Goal: Task Accomplishment & Management: Complete application form

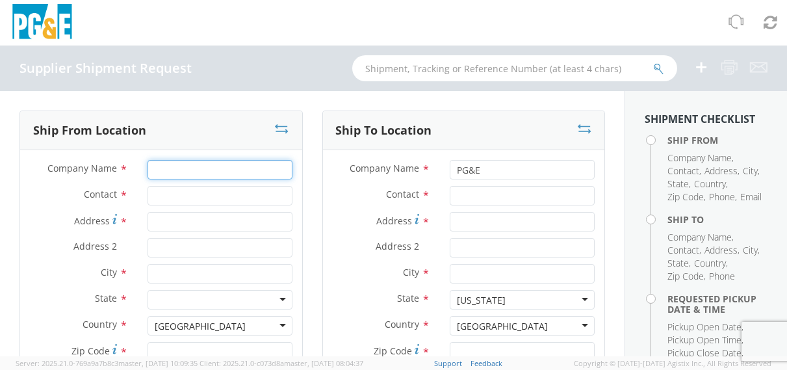
click at [147, 162] on input "Company Name *" at bounding box center [219, 169] width 145 height 19
type input "ALLIED FITTINGS, [PERSON_NAME] LADDISH, ALLIED STAINLESS, [PERSON_NAME] VALVE"
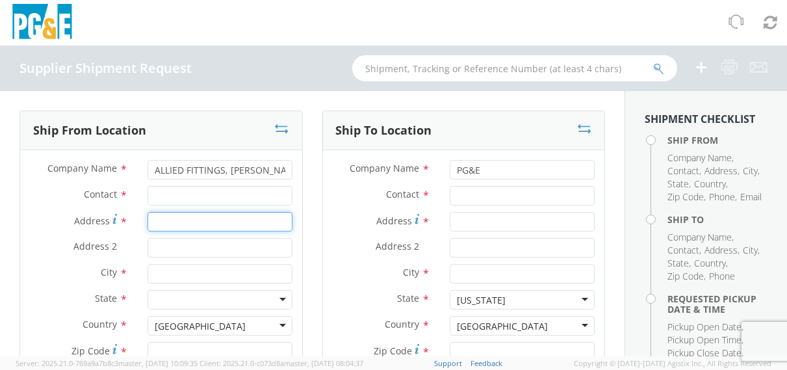
type input "[STREET_ADDRESS]"
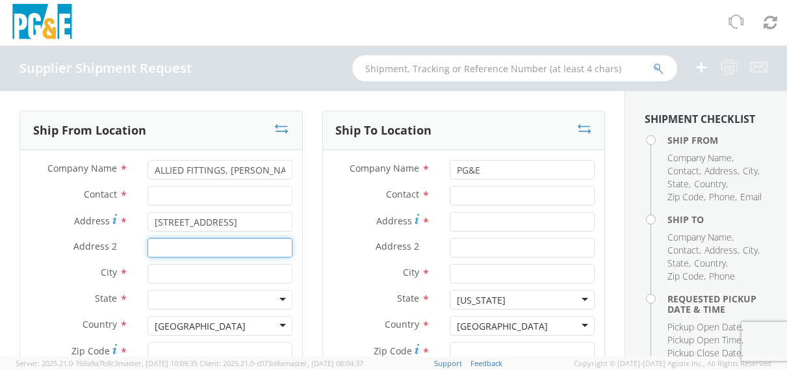
type input "GATE A"
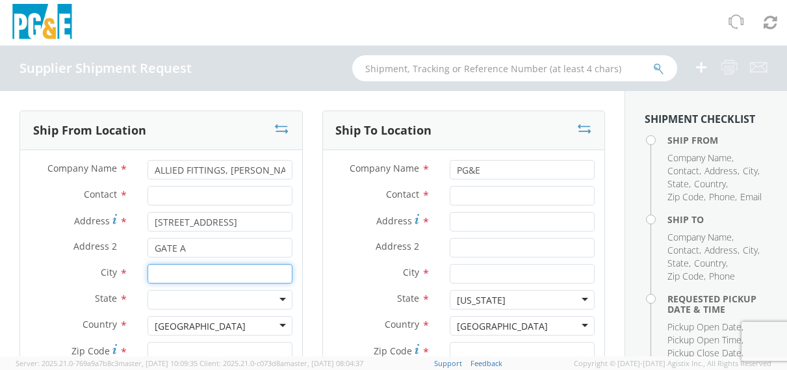
type input "[US_STATE][GEOGRAPHIC_DATA], [GEOGRAPHIC_DATA]"
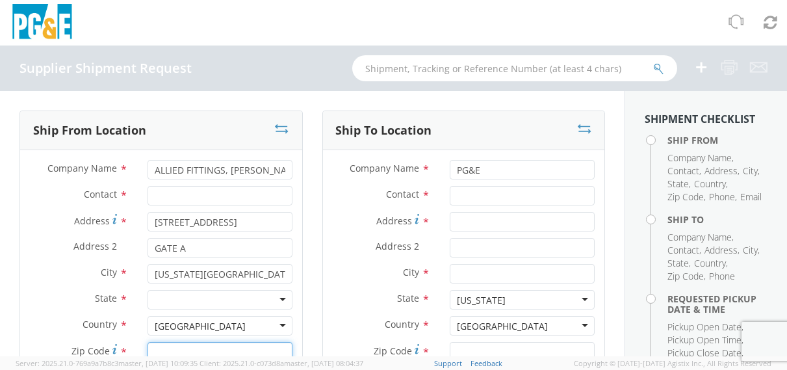
type input "77489"
type input "2818352123"
type input "[EMAIL_ADDRESS][DOMAIN_NAME]"
drag, startPoint x: 225, startPoint y: 169, endPoint x: -42, endPoint y: 153, distance: 266.8
click at [0, 153] on html "annexa Batch Shipping Guide Created with Sketch. calendar Created with Sketch." at bounding box center [393, 185] width 787 height 370
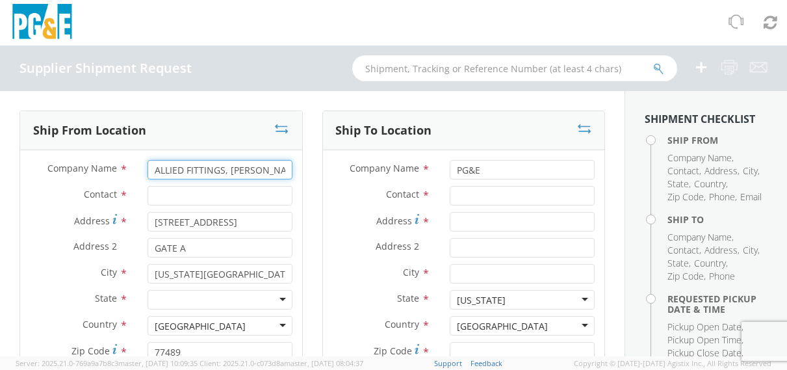
type input "[PERSON_NAME] LADDISH, ALLIED STAINLESS, [PERSON_NAME] VALVE"
drag, startPoint x: 150, startPoint y: 170, endPoint x: 388, endPoint y: 181, distance: 238.1
click at [388, 181] on div "Ship From Location Company Name * [PERSON_NAME] LADDISH, ALLIED STAINLESS, [PER…" at bounding box center [312, 303] width 605 height 386
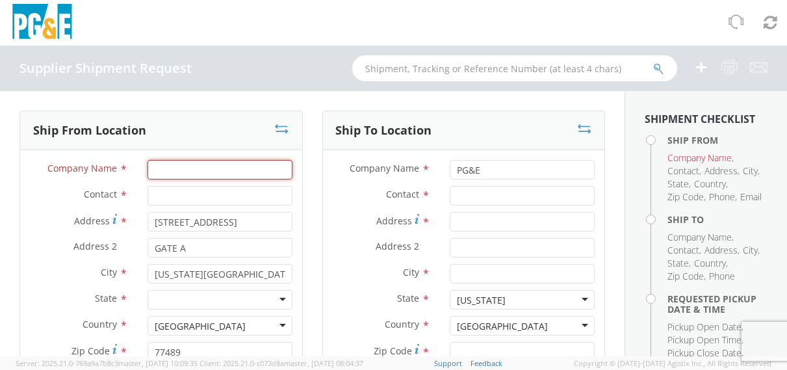
scroll to position [0, 0]
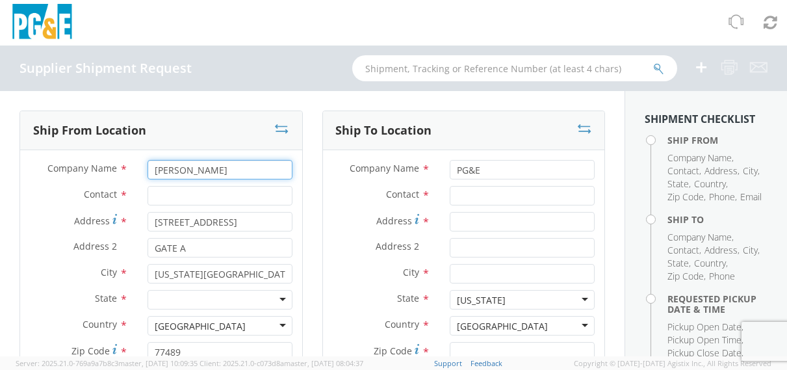
click at [225, 172] on input "[PERSON_NAME]" at bounding box center [219, 169] width 145 height 19
type input "[PERSON_NAME] LADDISH"
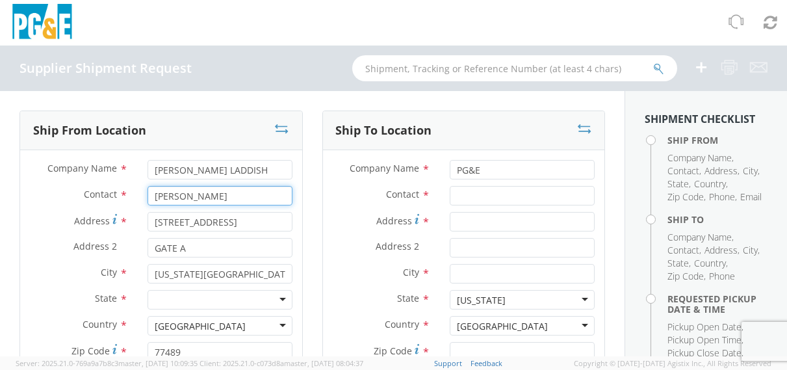
type input "[PERSON_NAME]"
click at [225, 225] on input "[STREET_ADDRESS]" at bounding box center [219, 221] width 145 height 19
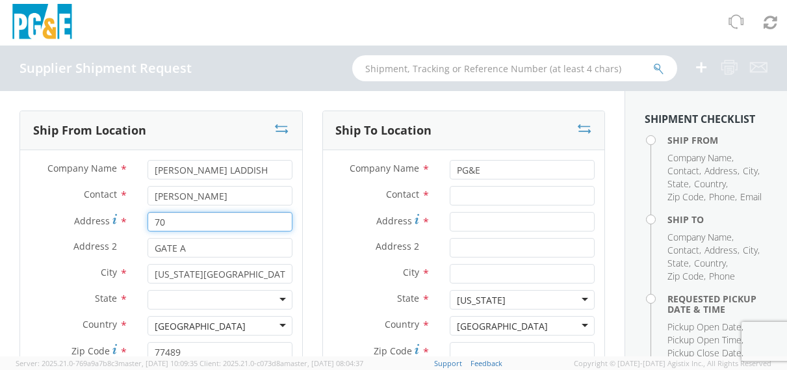
type input "[STREET_ADDRESS]"
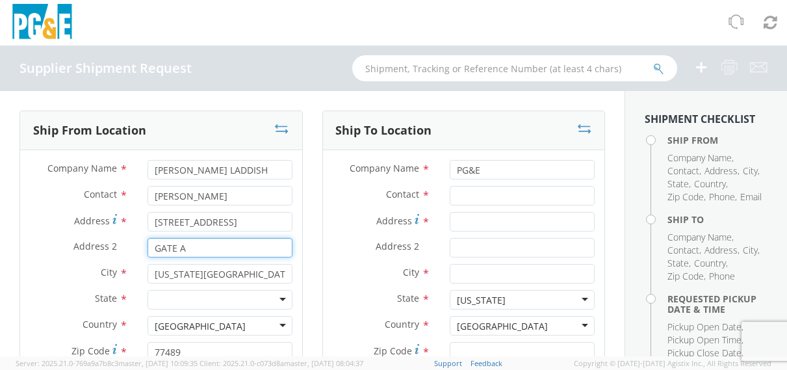
click at [206, 250] on input "GATE A" at bounding box center [219, 247] width 145 height 19
click at [204, 249] on input "GATE A" at bounding box center [219, 247] width 145 height 19
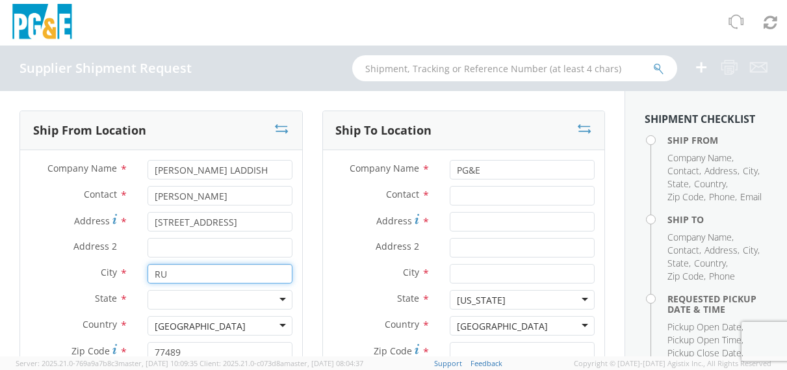
type input "RUSSELLVILLE"
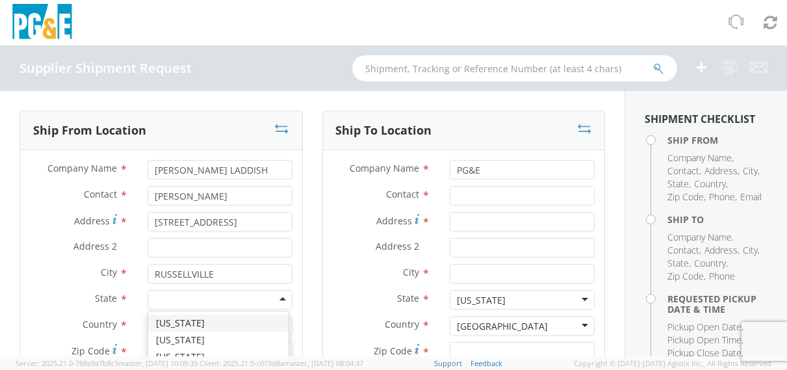
scroll to position [151, 0]
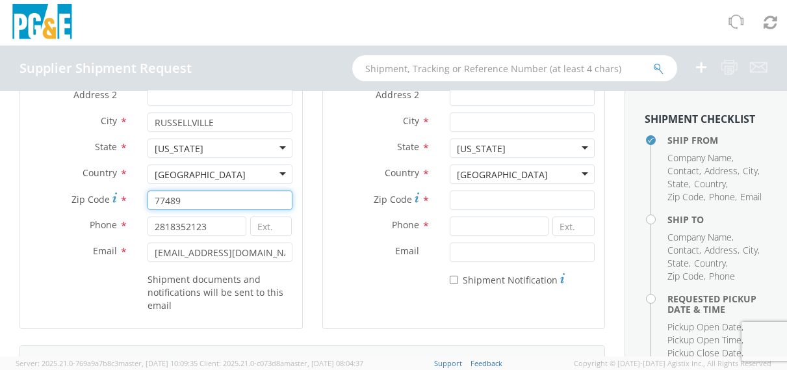
click at [192, 194] on input "77489" at bounding box center [219, 199] width 145 height 19
type input "72802"
click at [129, 234] on div "Phone * 2818352123" at bounding box center [161, 225] width 282 height 19
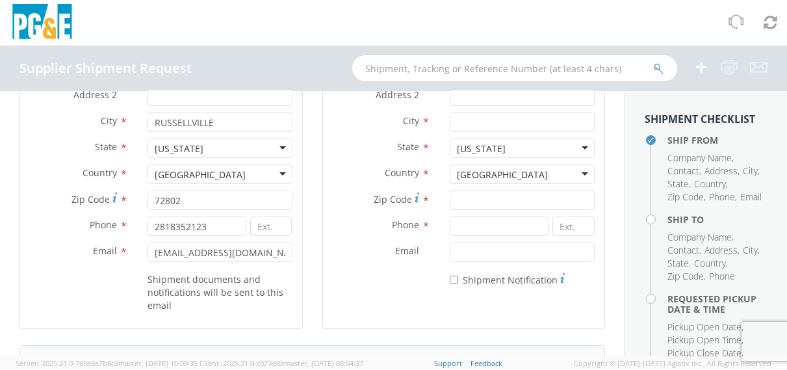
scroll to position [0, 0]
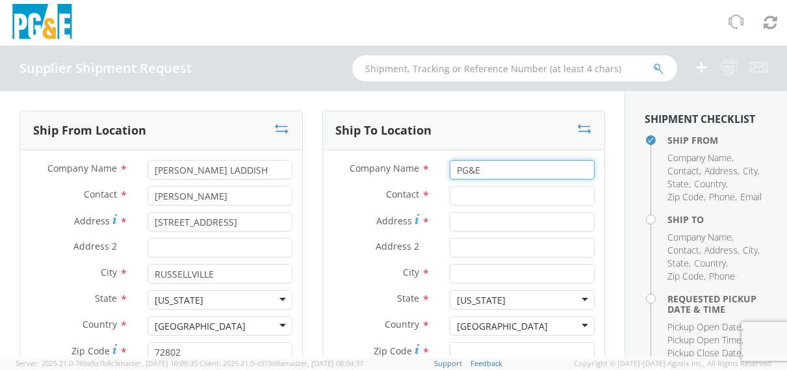
drag, startPoint x: 483, startPoint y: 176, endPoint x: 413, endPoint y: 175, distance: 70.8
click at [407, 170] on div "Company Name * PG&E" at bounding box center [464, 169] width 282 height 19
paste input "MROIS"
type input "MROIS"
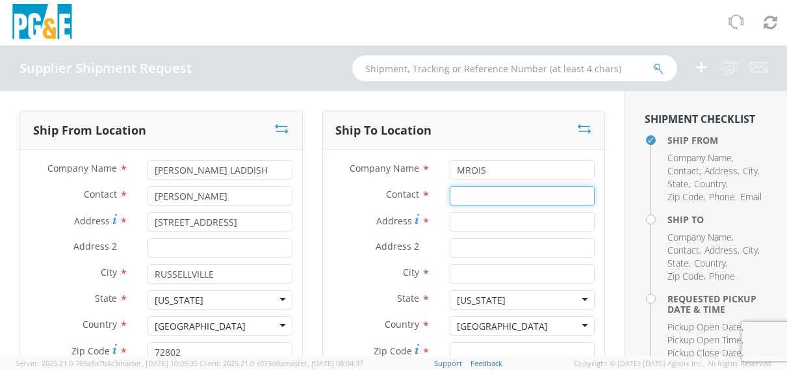
click at [541, 195] on input "Contact *" at bounding box center [522, 195] width 145 height 19
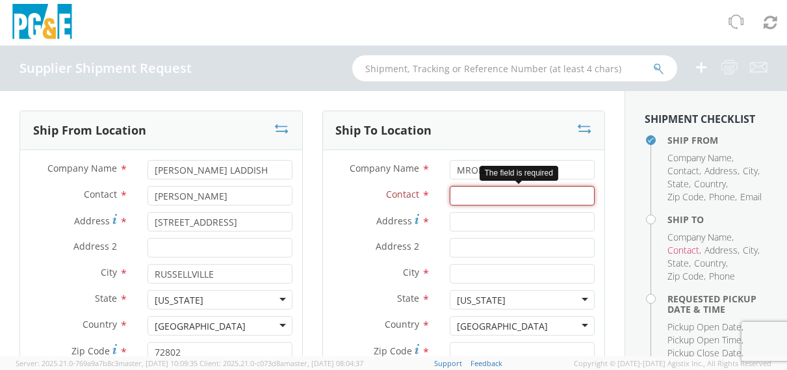
click at [504, 194] on input "Contact *" at bounding box center [522, 195] width 145 height 19
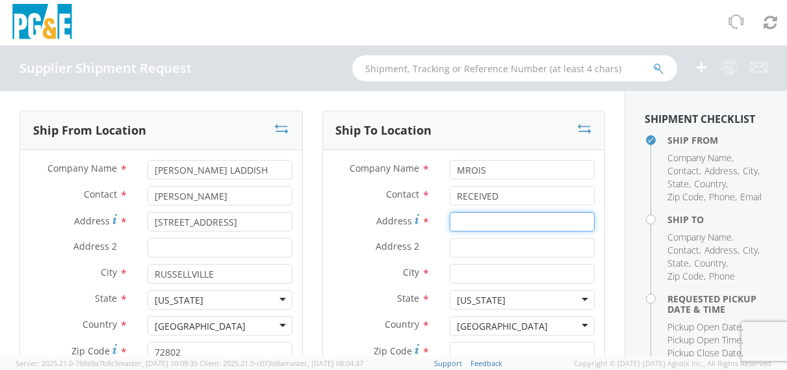
click at [479, 230] on input "Address *" at bounding box center [522, 221] width 145 height 19
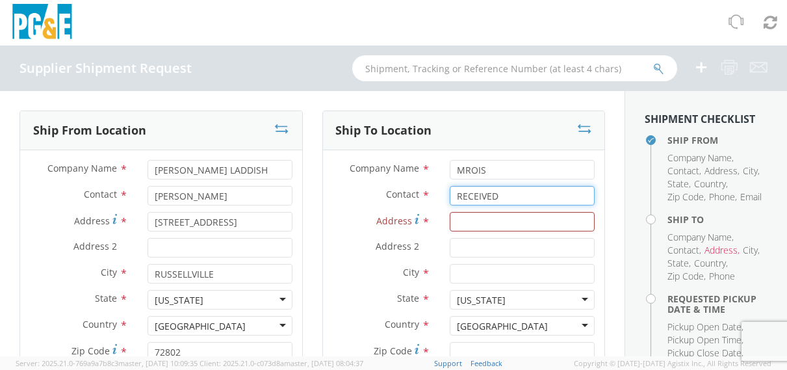
click at [516, 196] on input "RECEIVED" at bounding box center [522, 195] width 145 height 19
type input "RECEIVER"
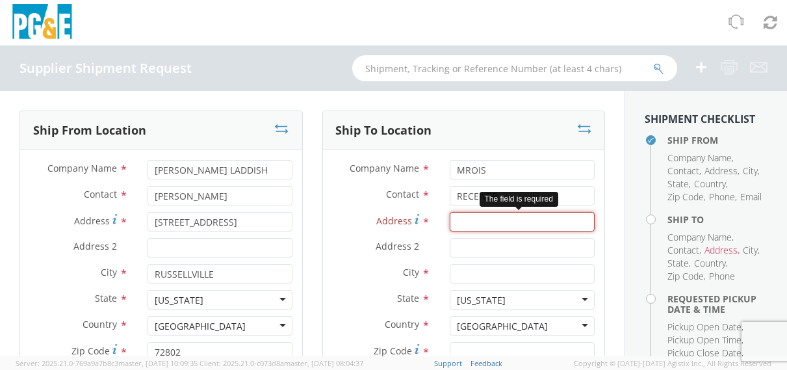
click at [485, 218] on input "Address *" at bounding box center [522, 221] width 145 height 19
drag, startPoint x: 503, startPoint y: 223, endPoint x: 494, endPoint y: 216, distance: 12.0
click at [503, 223] on input "Address *" at bounding box center [522, 221] width 145 height 19
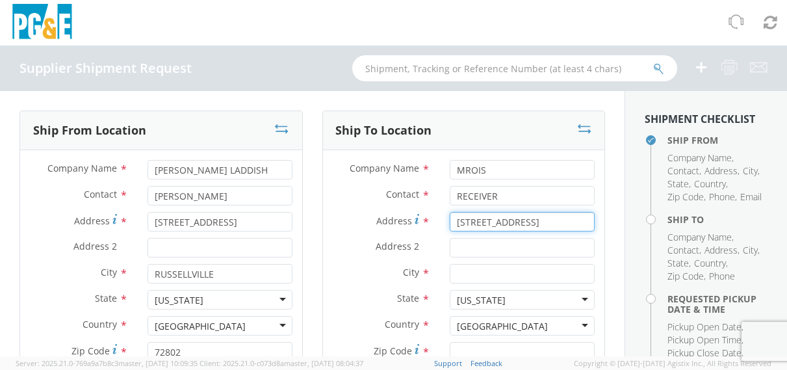
type input "[STREET_ADDRESS]"
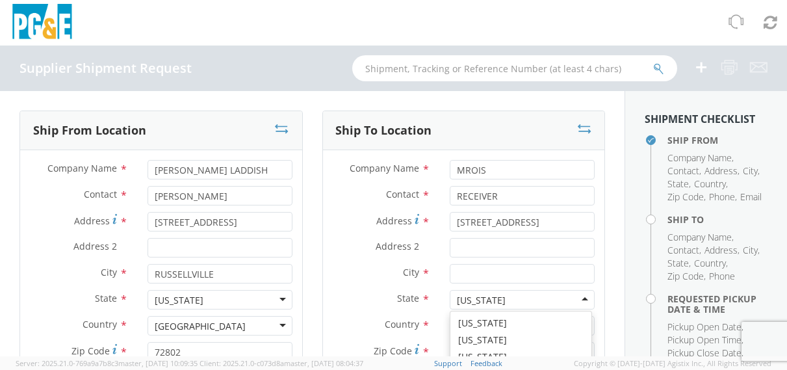
scroll to position [14, 0]
click at [535, 304] on div "[US_STATE]" at bounding box center [522, 299] width 145 height 19
click at [537, 272] on input "City *" at bounding box center [522, 273] width 145 height 19
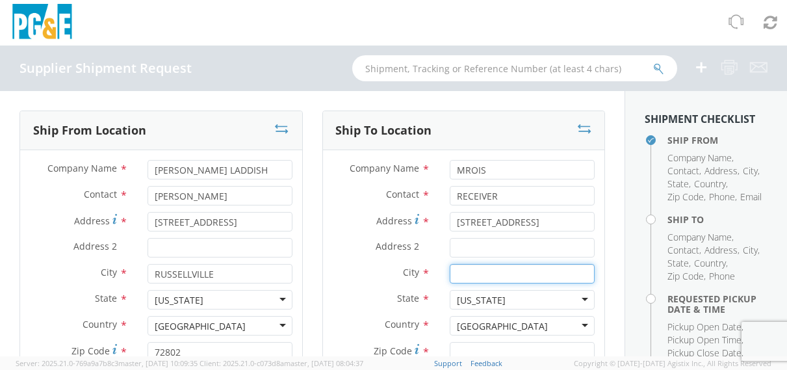
click at [459, 268] on input "City *" at bounding box center [522, 273] width 145 height 19
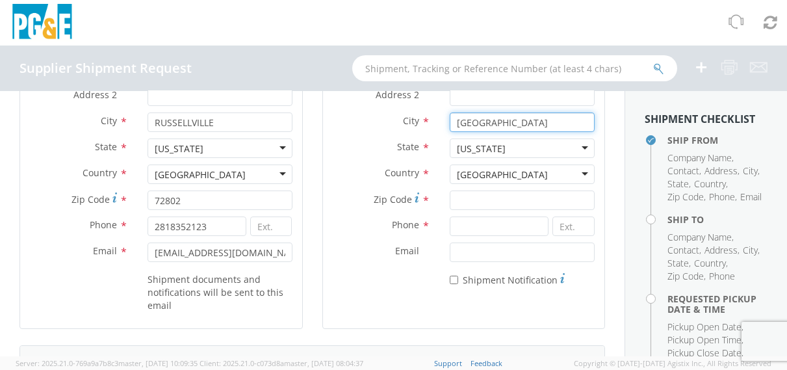
type input "[GEOGRAPHIC_DATA]"
click at [529, 188] on div "Country * [GEOGRAPHIC_DATA] [GEOGRAPHIC_DATA] [GEOGRAPHIC_DATA] [GEOGRAPHIC_DAT…" at bounding box center [464, 177] width 282 height 26
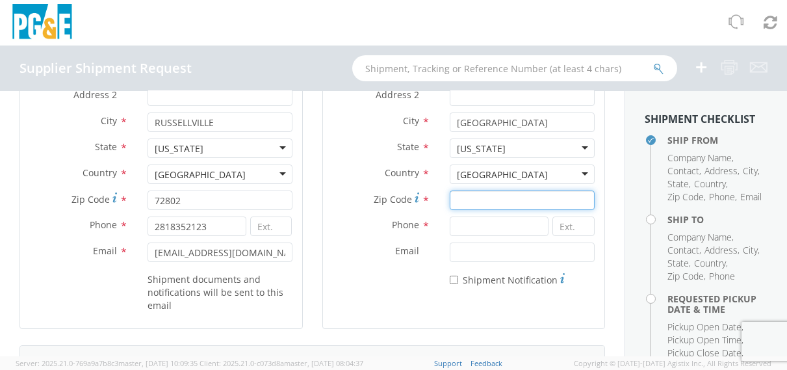
click at [524, 196] on input "Zip Code *" at bounding box center [522, 199] width 145 height 19
type input "95692"
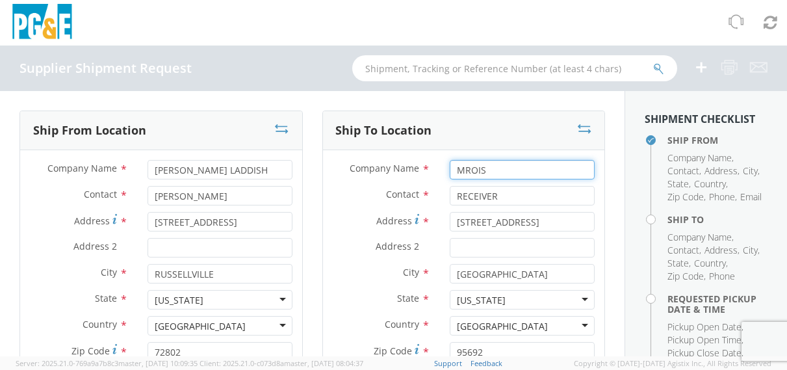
drag, startPoint x: 497, startPoint y: 166, endPoint x: 421, endPoint y: 162, distance: 76.1
click at [408, 182] on div "Company Name * MROIS" at bounding box center [464, 173] width 282 height 26
click at [495, 163] on input "MROIS" at bounding box center [522, 169] width 145 height 19
drag, startPoint x: 470, startPoint y: 161, endPoint x: 469, endPoint y: 170, distance: 9.2
click at [468, 170] on input "MROIS" at bounding box center [522, 169] width 145 height 19
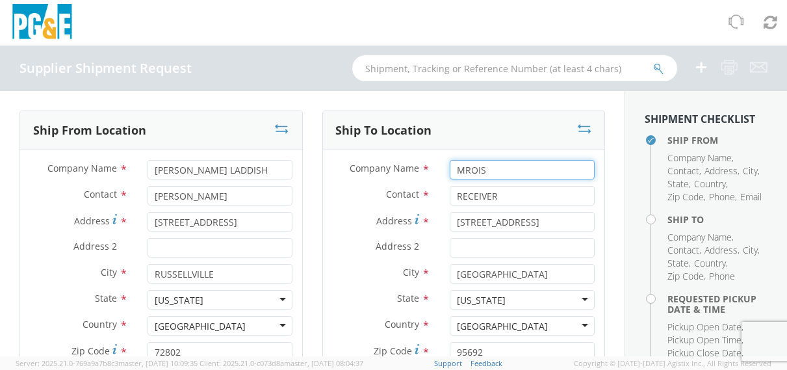
drag, startPoint x: 493, startPoint y: 168, endPoint x: 276, endPoint y: 157, distance: 217.3
click at [276, 157] on div "Ship From Location Company Name * [PERSON_NAME] LADDISH Contact * [PERSON_NAME]…" at bounding box center [312, 303] width 605 height 386
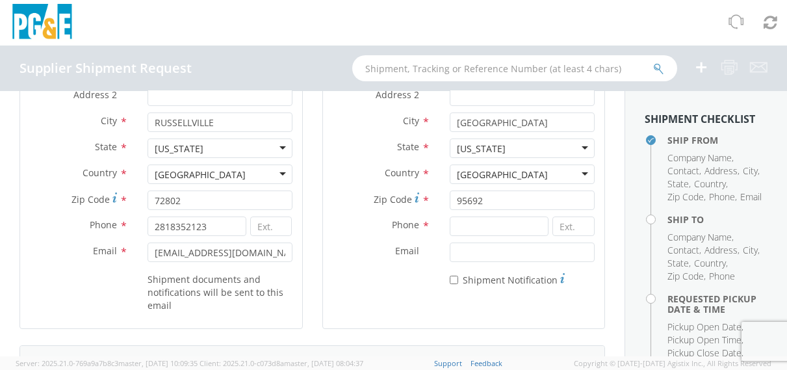
type input "PGE"
click at [476, 216] on input at bounding box center [499, 225] width 99 height 19
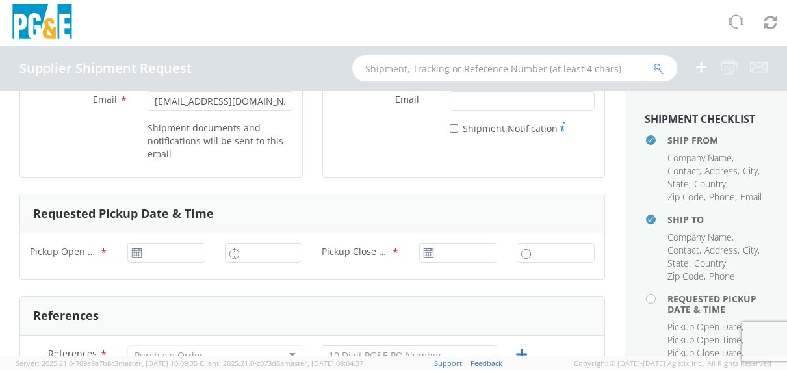
type input "8007435000"
click at [192, 246] on input "[DATE]" at bounding box center [166, 252] width 78 height 19
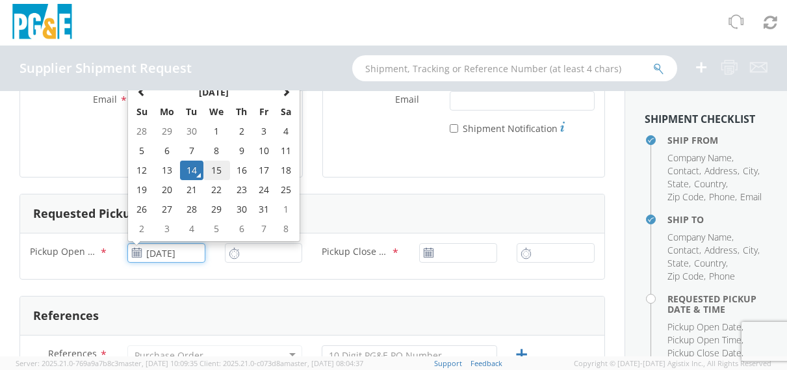
click at [212, 166] on td "15" at bounding box center [216, 169] width 27 height 19
type input "[DATE]"
click at [170, 255] on input "[DATE]" at bounding box center [166, 252] width 78 height 19
click at [194, 170] on td "14" at bounding box center [191, 169] width 23 height 19
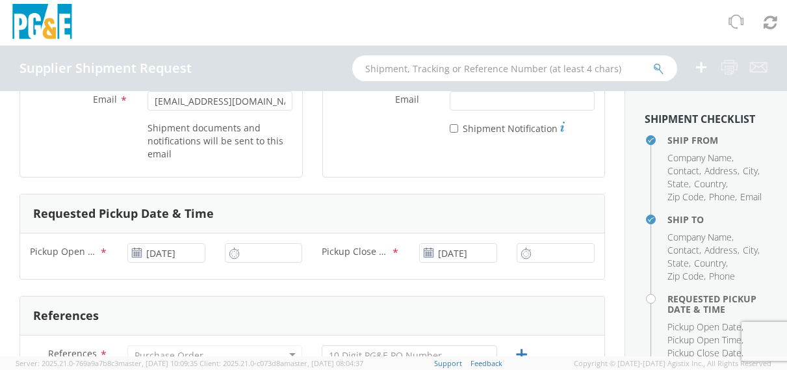
type input "[DATE]"
type input "2:00 PM"
click at [248, 247] on input "2:00 PM" at bounding box center [264, 252] width 78 height 19
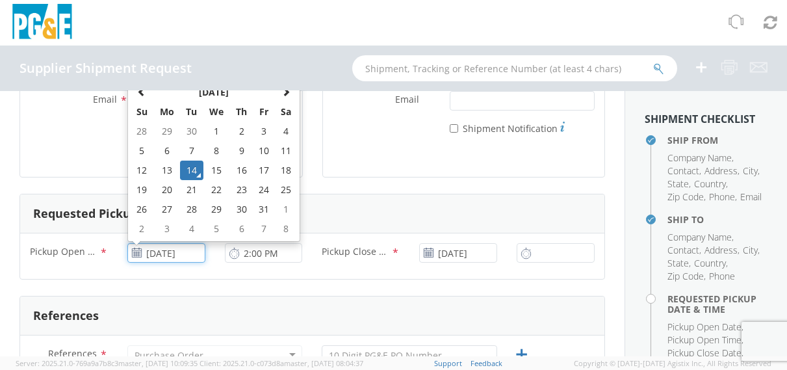
click at [178, 254] on input "[DATE]" at bounding box center [166, 252] width 78 height 19
click at [214, 173] on td "15" at bounding box center [216, 169] width 27 height 19
type input "[DATE]"
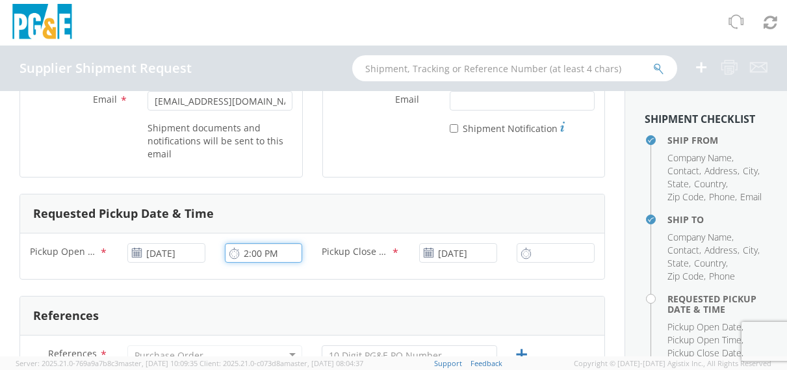
click at [263, 257] on input "2:00 PM" at bounding box center [264, 252] width 78 height 19
click at [266, 248] on input "8:00 PM" at bounding box center [264, 252] width 78 height 19
type input "8:00 AM"
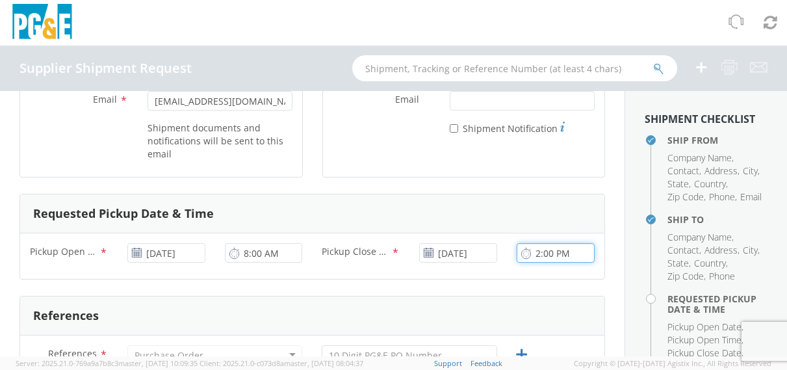
click at [532, 251] on input "2:00 PM" at bounding box center [555, 252] width 78 height 19
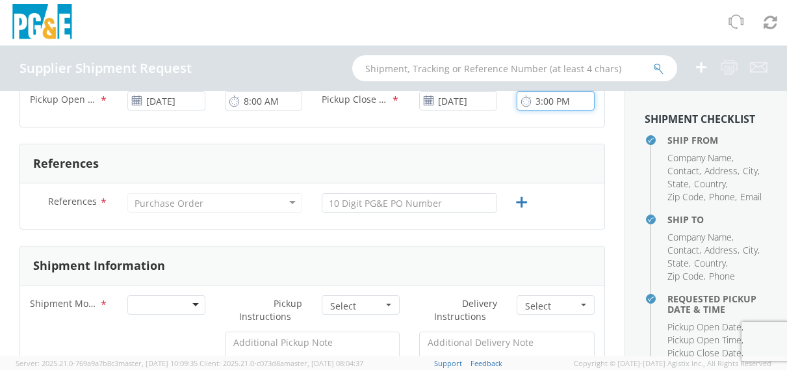
type input "3:00 PM"
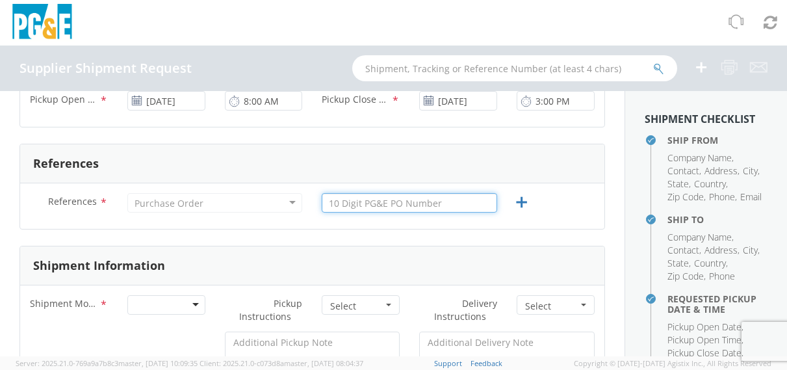
click at [374, 205] on input "text" at bounding box center [409, 202] width 175 height 19
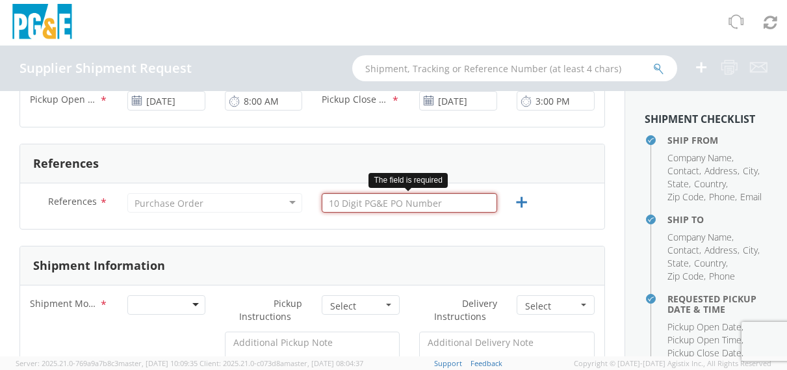
click at [374, 196] on input "text" at bounding box center [409, 202] width 175 height 19
paste input "3501424817"
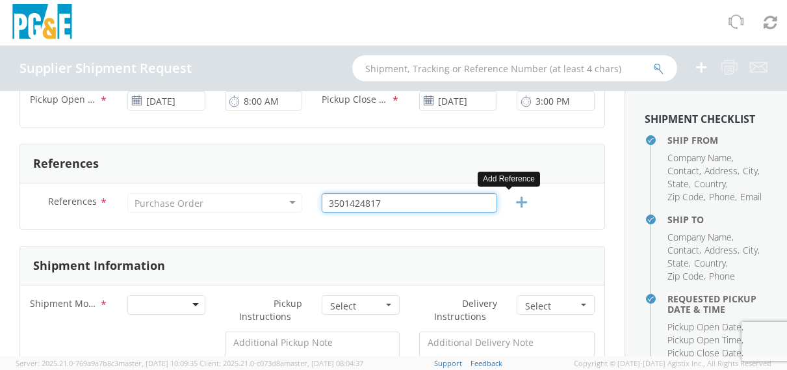
type input "3501424817"
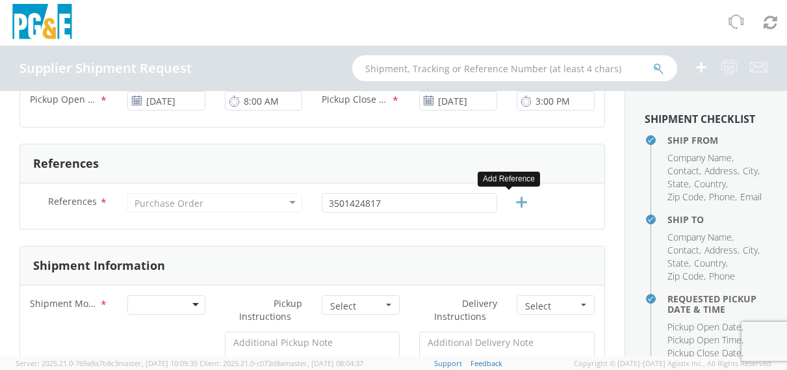
click at [507, 198] on link at bounding box center [516, 202] width 19 height 19
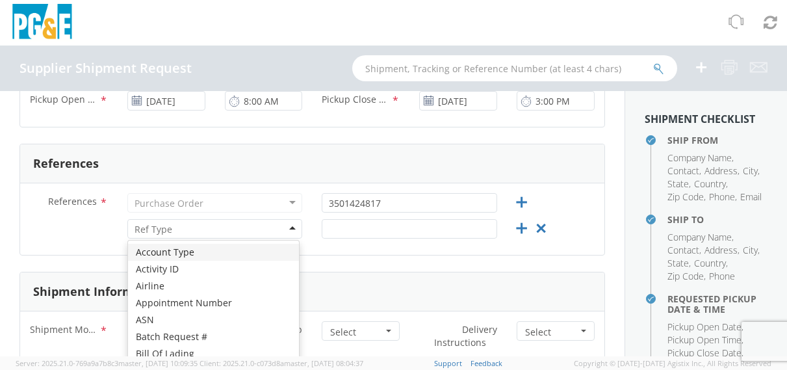
click at [199, 231] on div at bounding box center [214, 228] width 175 height 19
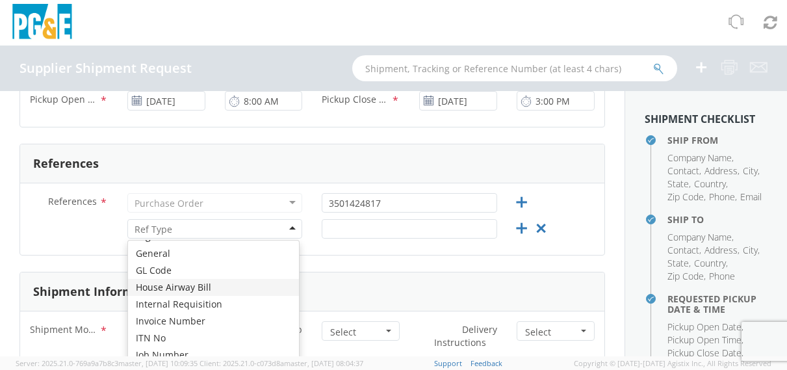
scroll to position [151, 0]
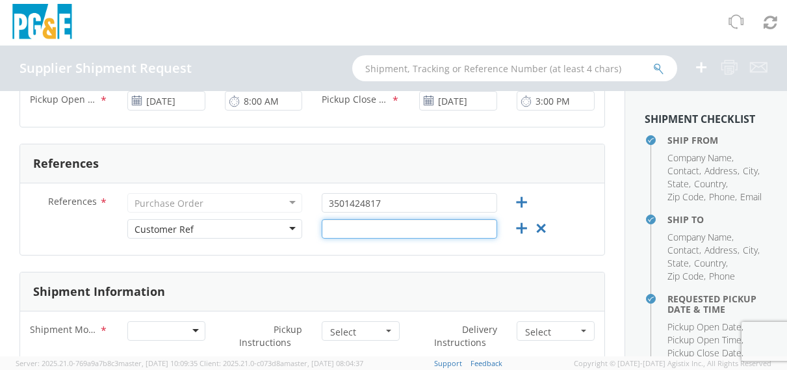
click at [362, 229] on input "text" at bounding box center [409, 228] width 175 height 19
paste input "QPM995293-1"
type input "QPM995293-1"
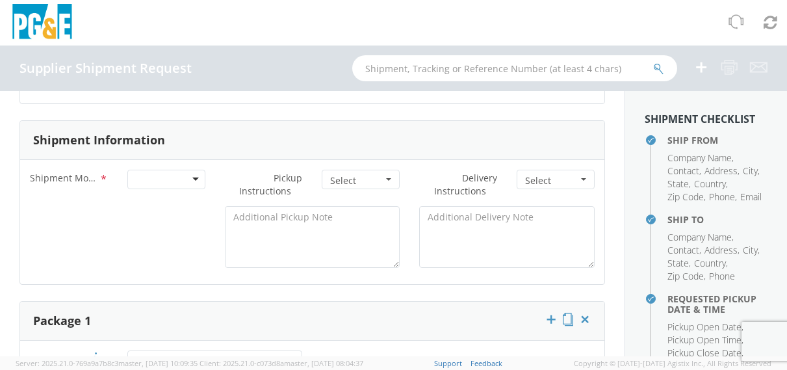
click at [131, 177] on div at bounding box center [166, 179] width 78 height 19
click at [338, 170] on button "Select" at bounding box center [361, 179] width 78 height 19
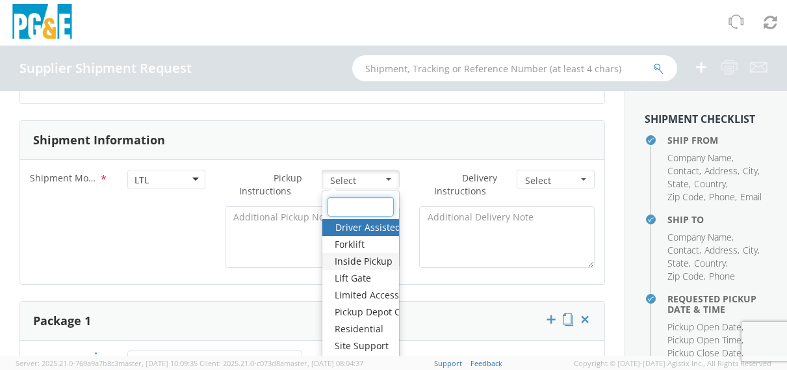
scroll to position [757, 0]
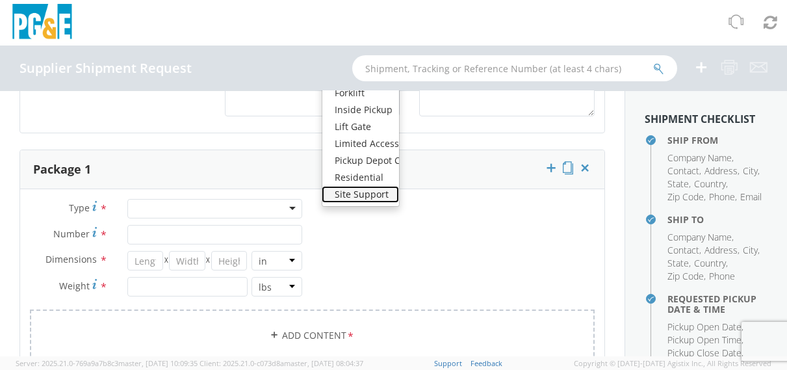
click at [355, 186] on link "Site Support" at bounding box center [360, 194] width 77 height 17
click at [360, 199] on link "Site Support" at bounding box center [360, 194] width 77 height 17
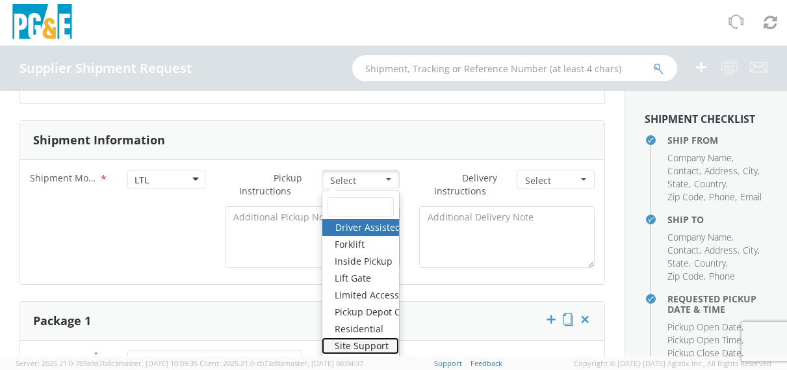
click at [384, 343] on link "Site Support" at bounding box center [360, 345] width 77 height 17
click at [388, 170] on button "Site Support Select" at bounding box center [361, 179] width 78 height 19
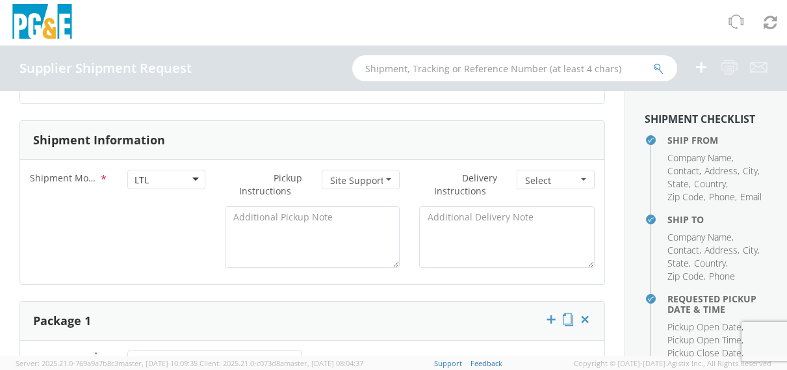
click at [379, 176] on button "Site Support Select" at bounding box center [361, 179] width 78 height 19
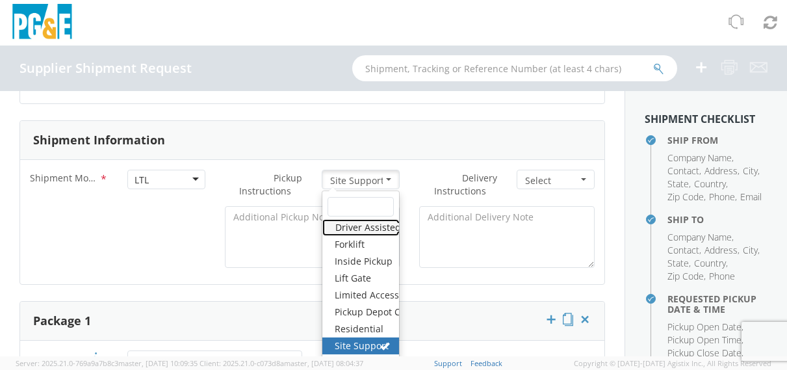
click at [366, 225] on link "Driver Assisted Loading" at bounding box center [360, 227] width 77 height 17
click at [377, 178] on button "Driver Assisted Loading , Site Support Select" at bounding box center [361, 179] width 78 height 19
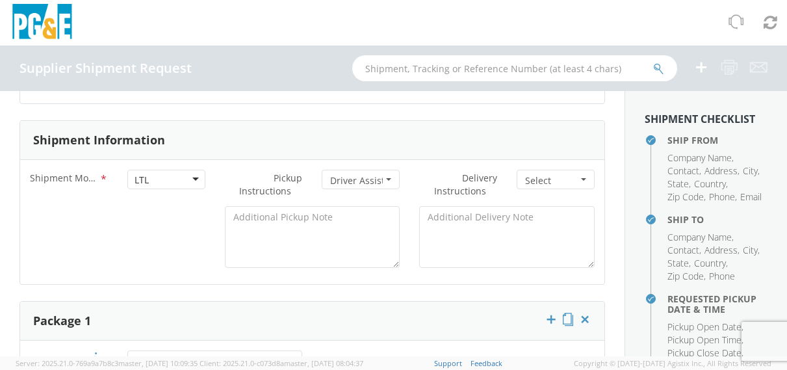
click at [377, 178] on button "Driver Assisted Loading , Site Support Select" at bounding box center [361, 179] width 78 height 19
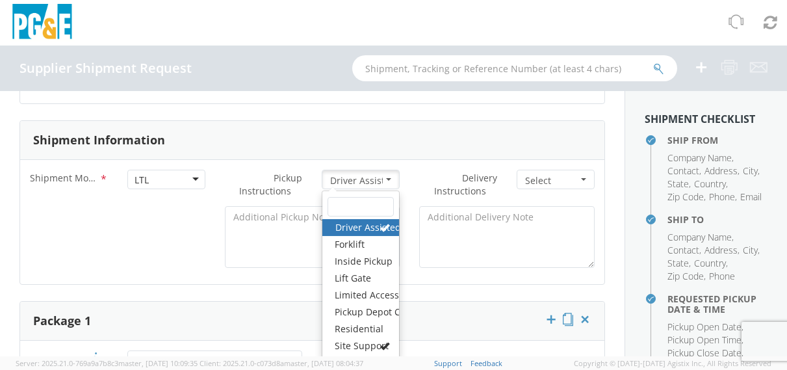
click at [357, 227] on link "Driver Assisted Loading" at bounding box center [360, 227] width 77 height 17
click at [369, 347] on link "Site Support" at bounding box center [360, 345] width 77 height 17
click at [469, 331] on div "Package 1" at bounding box center [312, 320] width 584 height 39
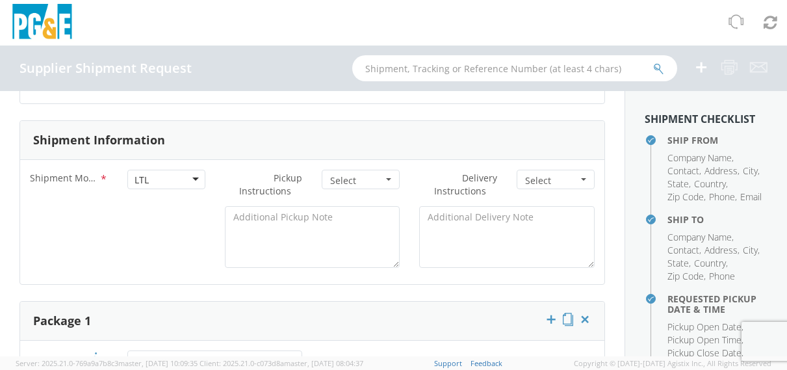
click at [525, 174] on span "Select" at bounding box center [551, 180] width 53 height 13
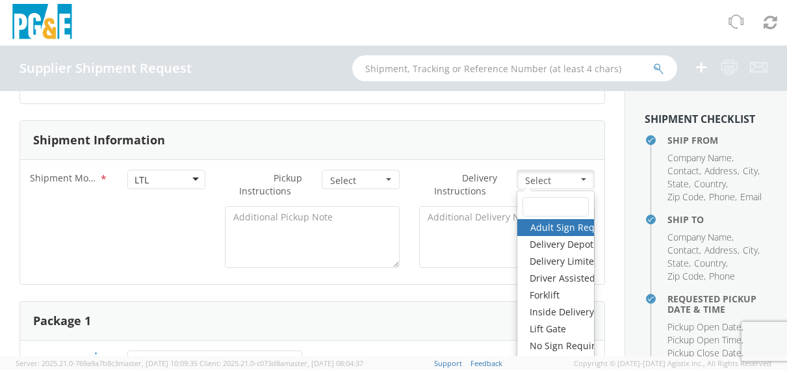
click at [525, 176] on span "Select" at bounding box center [551, 180] width 53 height 13
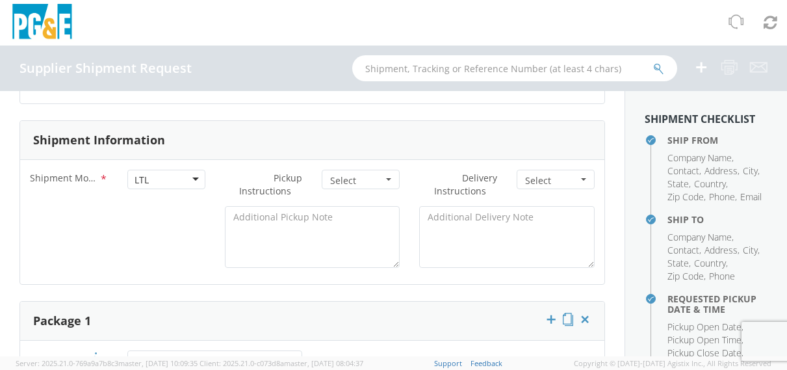
scroll to position [757, 0]
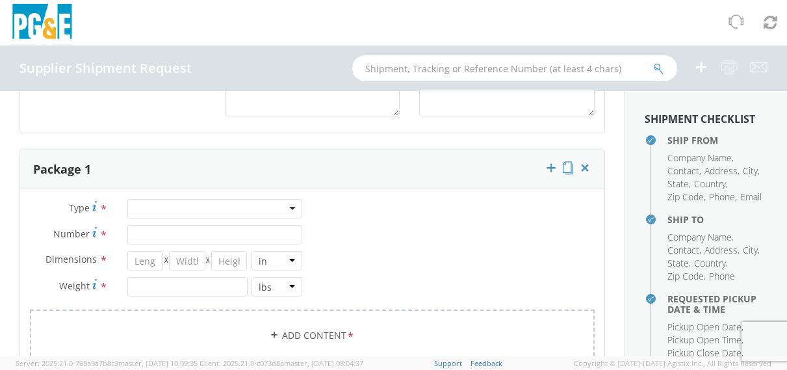
click at [143, 202] on div at bounding box center [214, 208] width 175 height 19
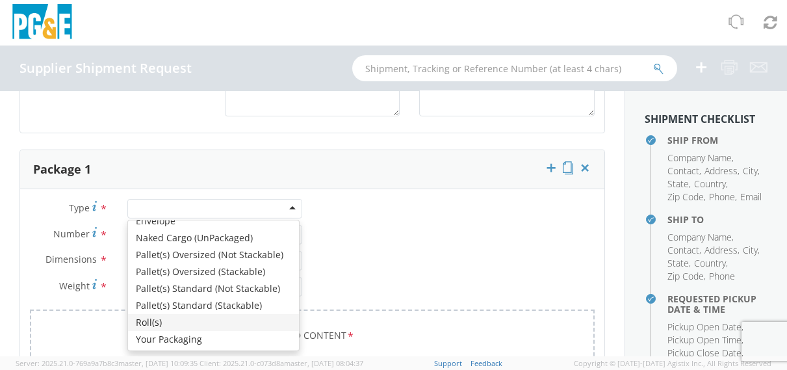
scroll to position [909, 0]
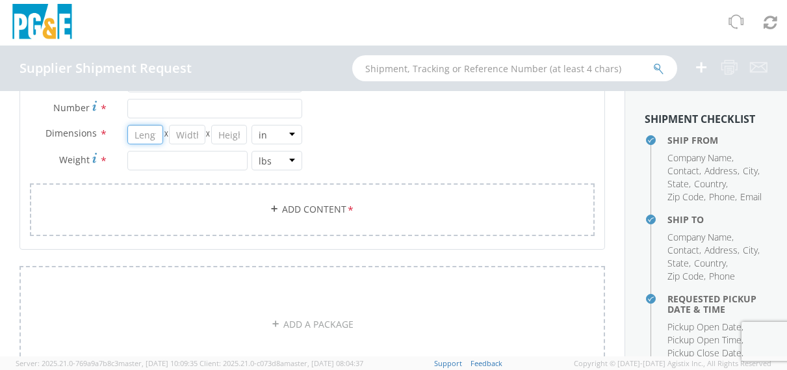
click at [129, 140] on input "number" at bounding box center [145, 134] width 36 height 19
type input "40"
type input "48"
type input "15"
click at [146, 170] on input "number" at bounding box center [187, 160] width 120 height 19
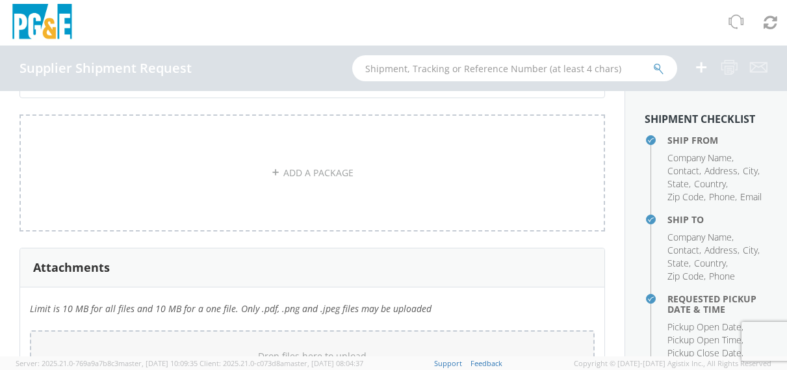
scroll to position [1336, 0]
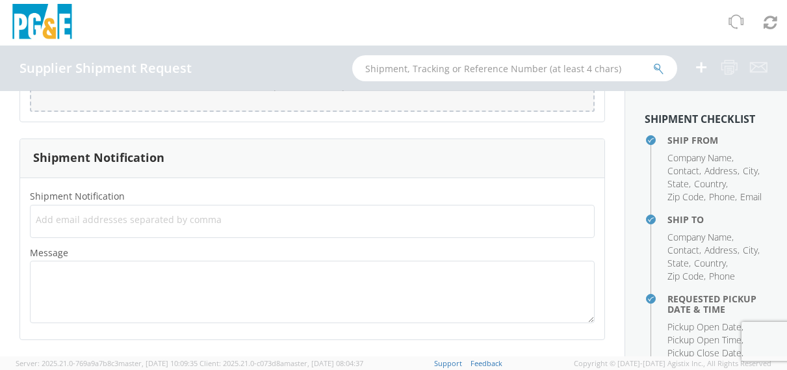
type input "200"
click at [183, 219] on span "Add email addresses separated by comma" at bounding box center [312, 219] width 553 height 13
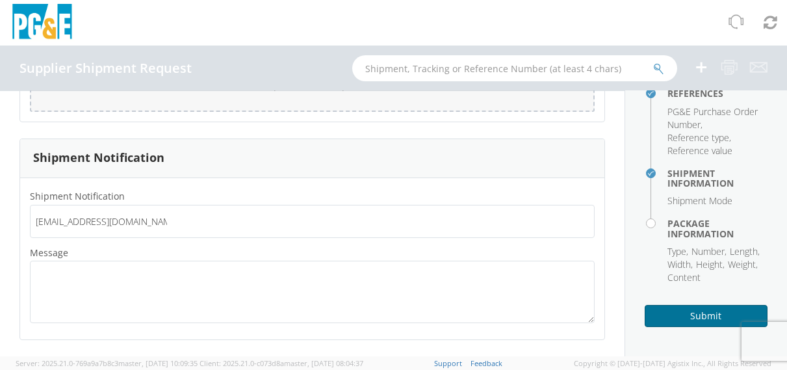
type input "[EMAIL_ADDRESS][DOMAIN_NAME]"
click at [664, 318] on button "Submit" at bounding box center [705, 316] width 123 height 22
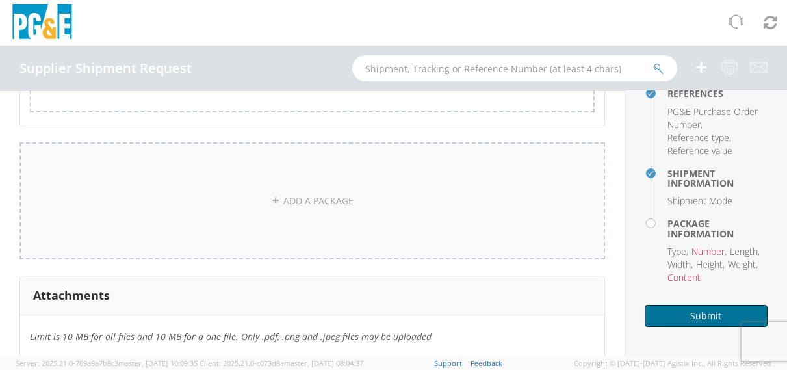
scroll to position [730, 0]
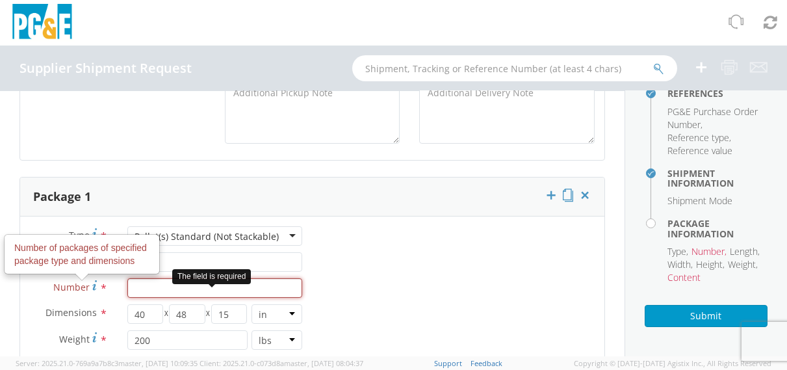
click at [145, 292] on input "Number Number of packages of specified package type and dimensions *" at bounding box center [214, 287] width 175 height 19
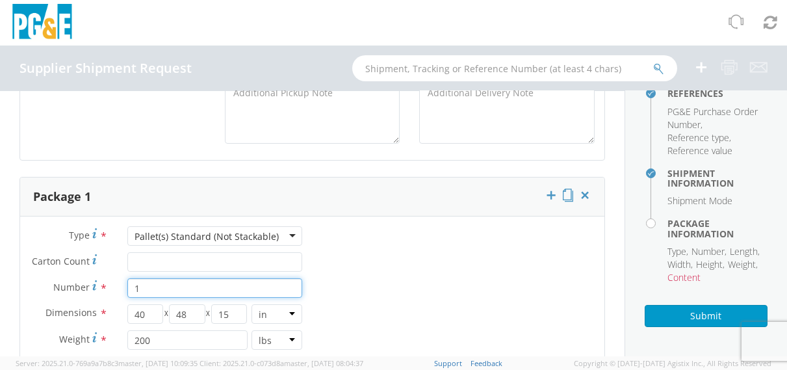
type input "1"
click at [157, 262] on input "Carton Count *" at bounding box center [214, 261] width 175 height 19
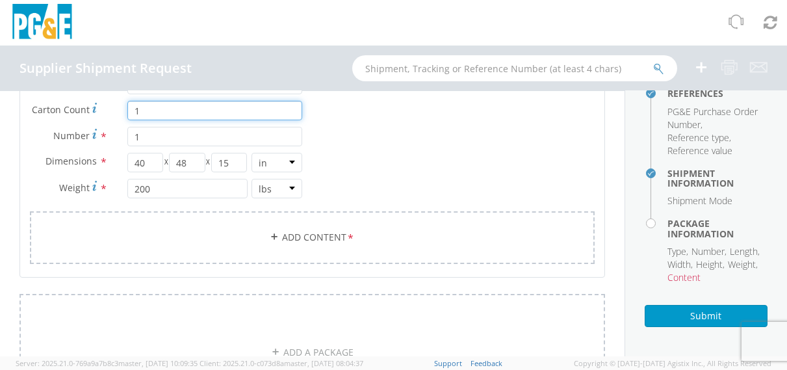
type input "1"
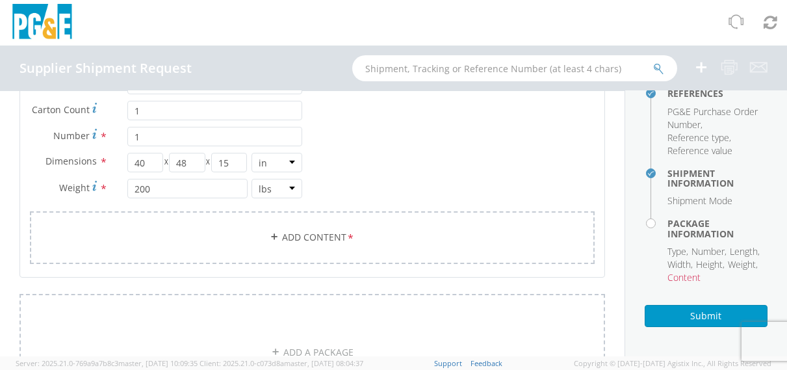
click at [700, 329] on aside "Shipment Checklist Ship From Company Name , Contact , Address , City , State , …" at bounding box center [705, 223] width 162 height 265
click at [698, 318] on button "Submit" at bounding box center [705, 316] width 123 height 22
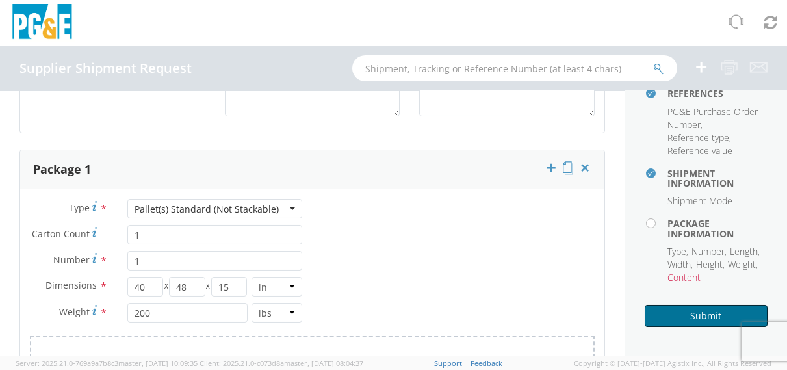
scroll to position [909, 0]
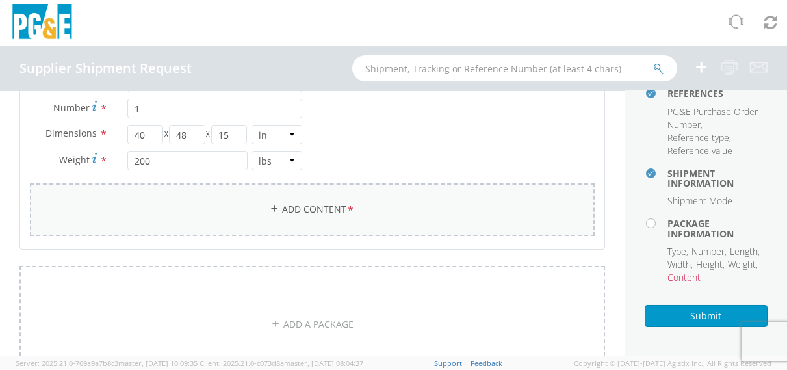
click at [283, 216] on link "Add Content *" at bounding box center [312, 209] width 565 height 53
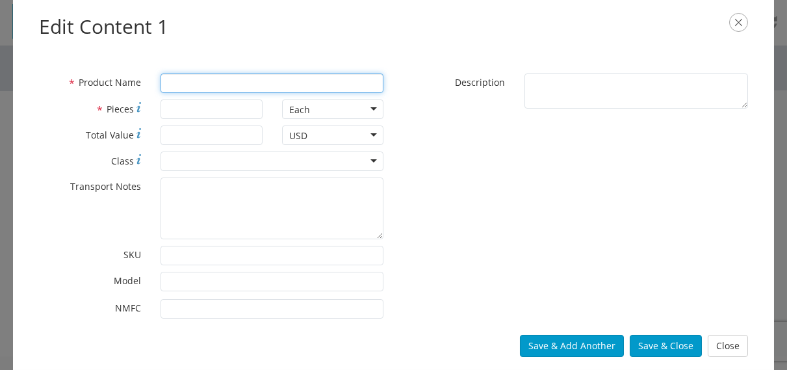
click at [231, 86] on input "* Product Name" at bounding box center [271, 82] width 223 height 19
type input "FITTINGS"
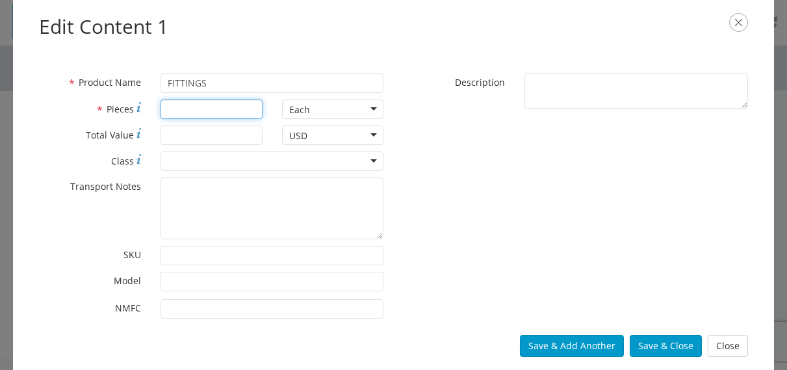
click at [216, 104] on input "* Pieces" at bounding box center [211, 108] width 102 height 19
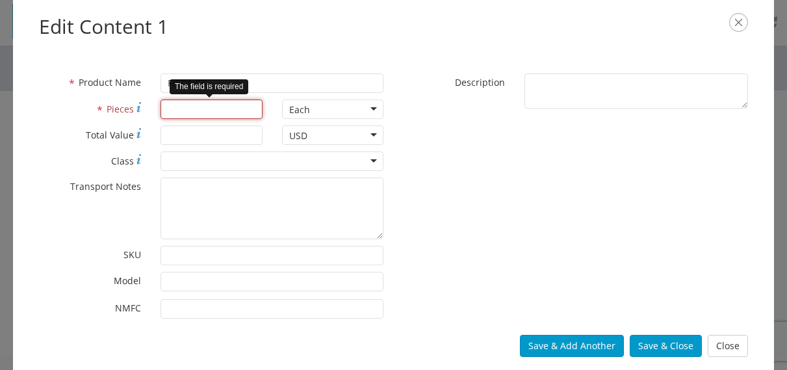
click at [214, 112] on input "* Pieces" at bounding box center [211, 108] width 102 height 19
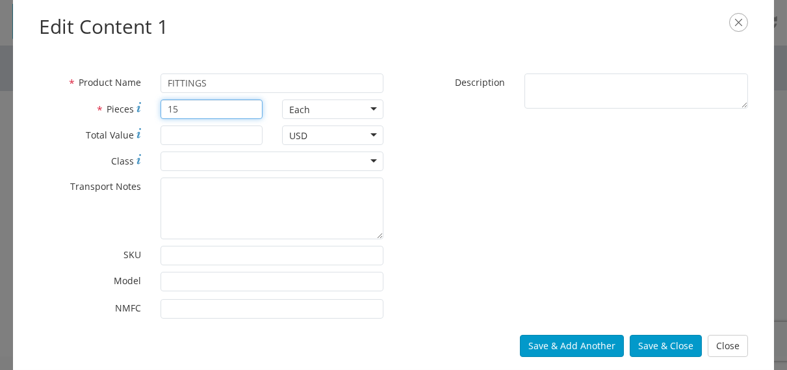
type input "15"
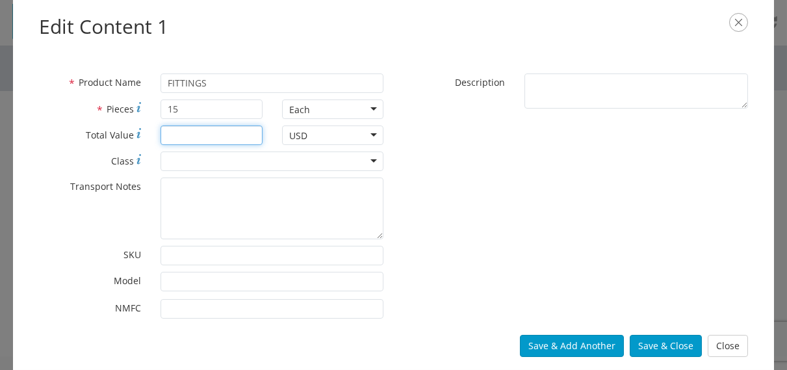
click at [192, 131] on input "* Total Value" at bounding box center [211, 134] width 102 height 19
type input "1950"
click at [206, 165] on div at bounding box center [271, 160] width 223 height 19
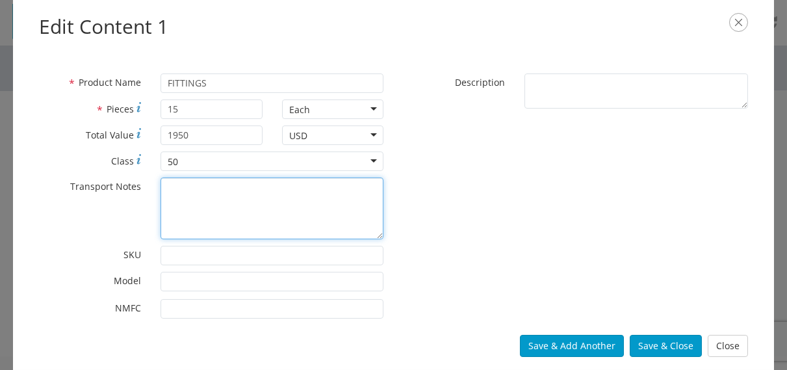
click at [208, 202] on textarea "* Transport Notes" at bounding box center [271, 208] width 223 height 62
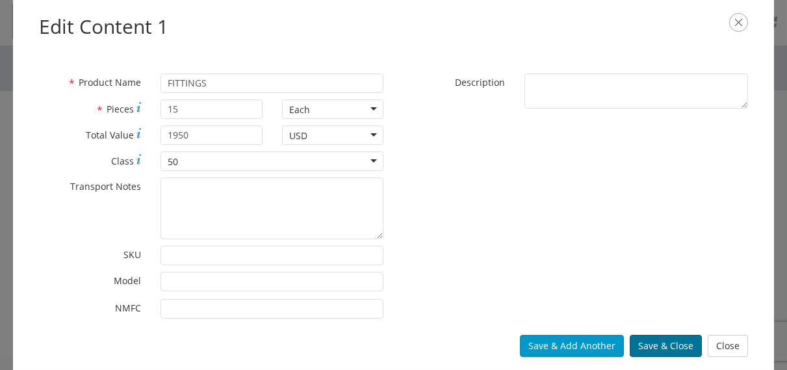
click at [652, 347] on button "Save & Close" at bounding box center [666, 346] width 72 height 22
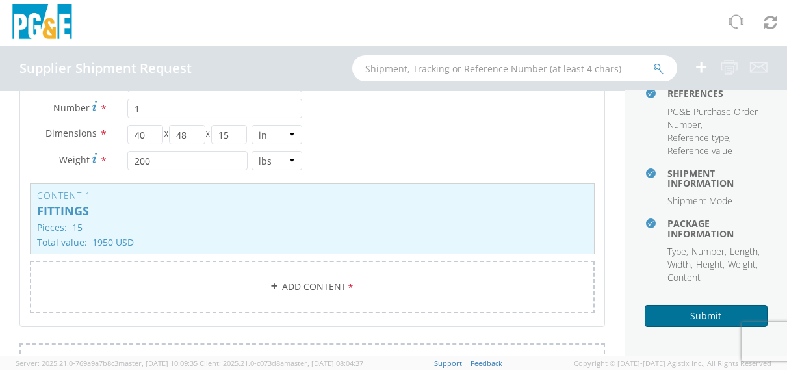
click at [708, 317] on button "Submit" at bounding box center [705, 316] width 123 height 22
